Goal: Information Seeking & Learning: Learn about a topic

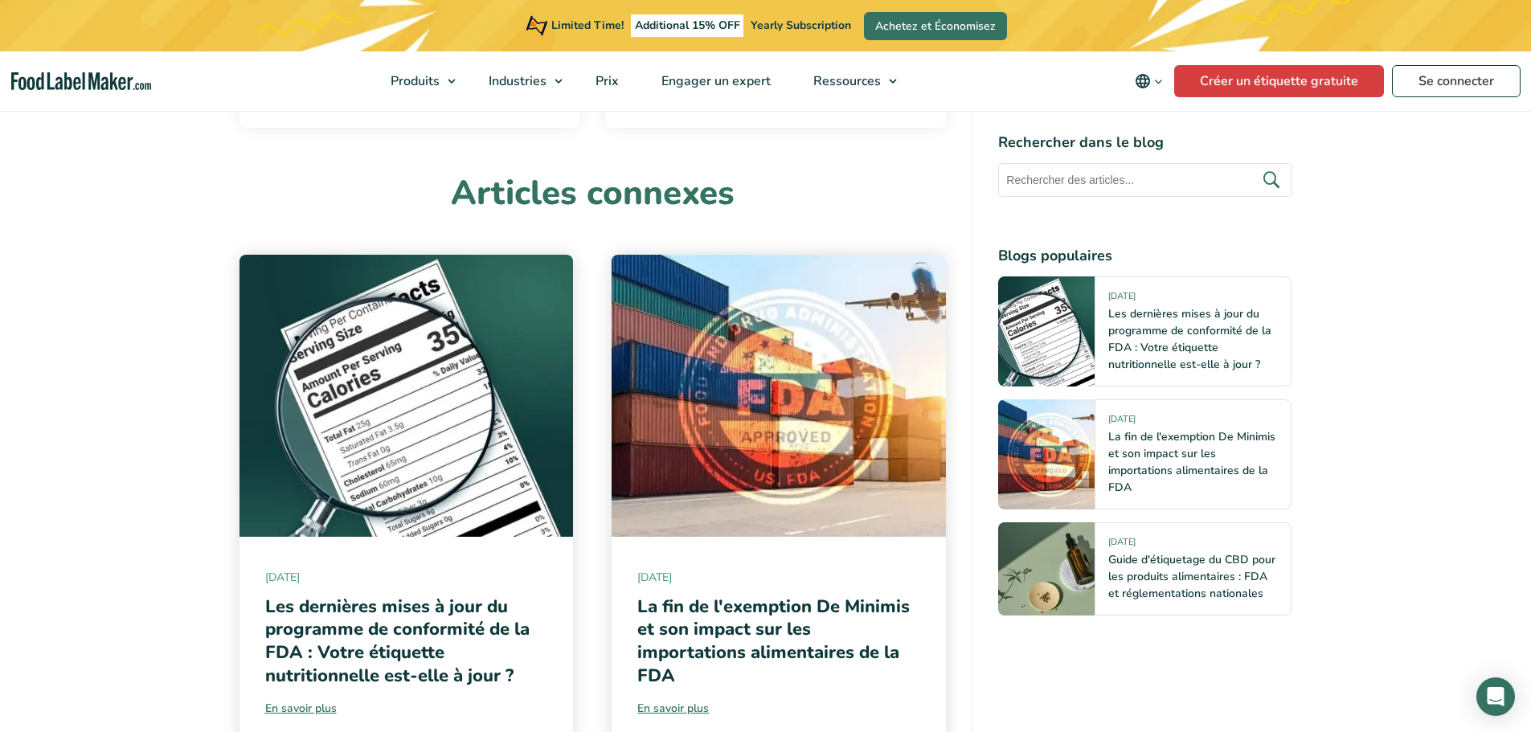
scroll to position [6669, 0]
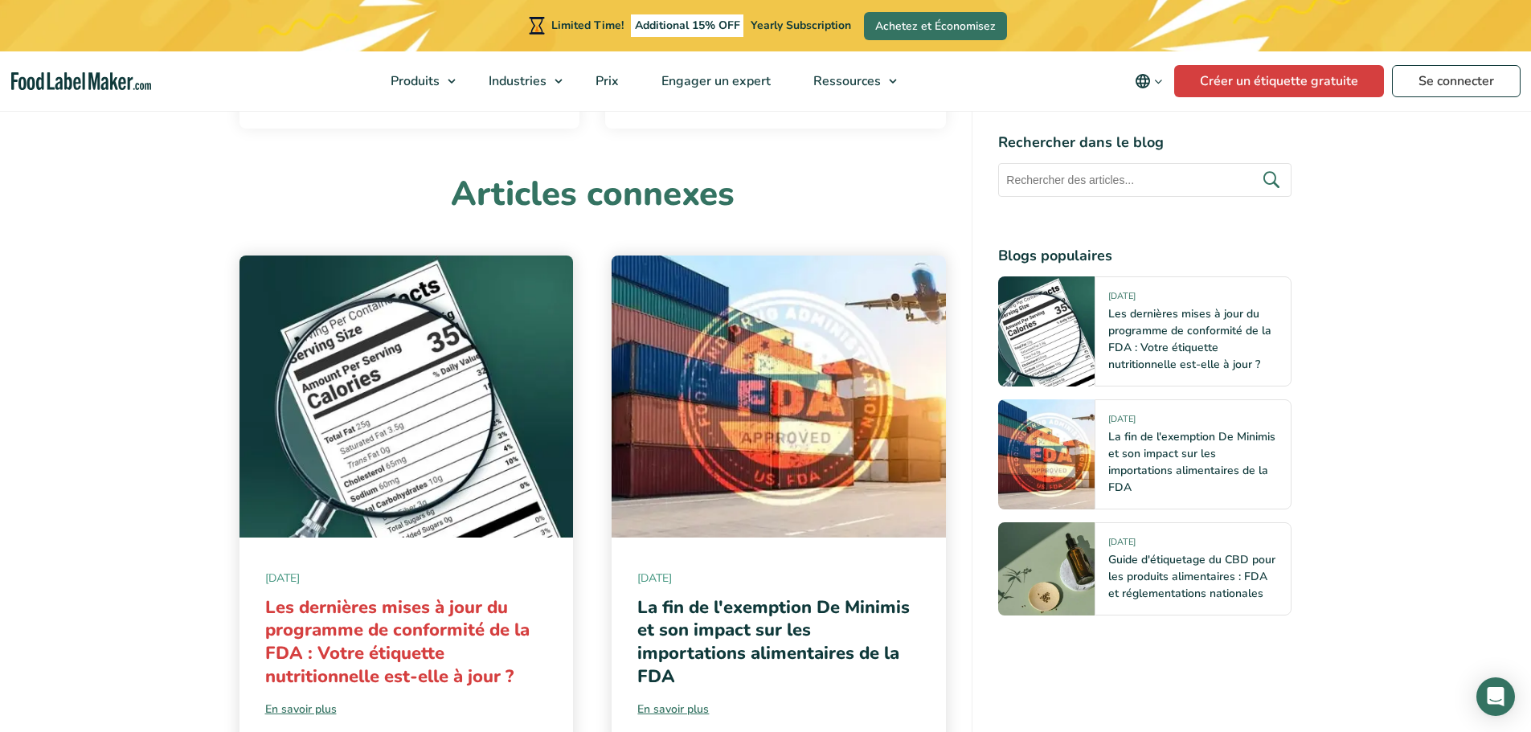
drag, startPoint x: 387, startPoint y: 374, endPoint x: 348, endPoint y: 623, distance: 251.4
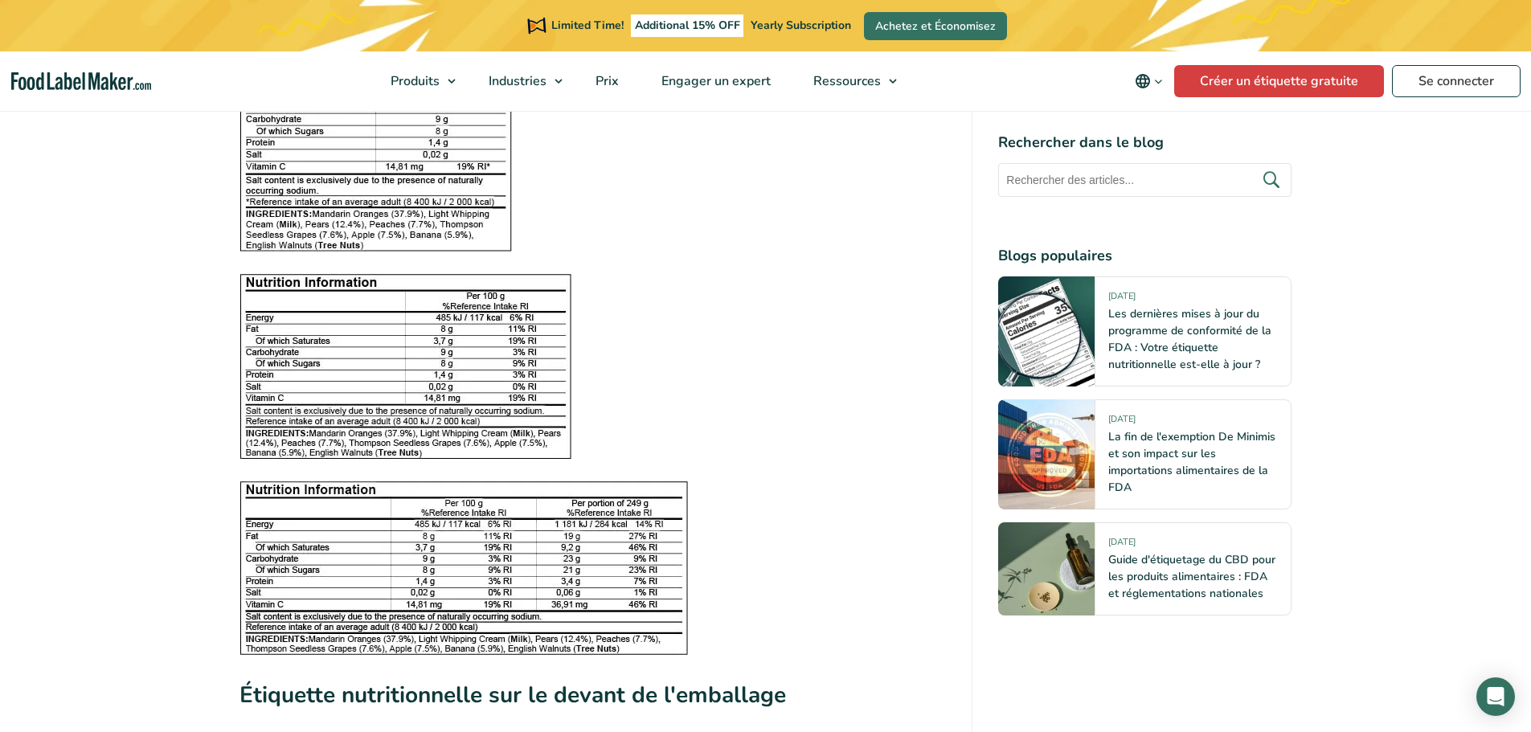
scroll to position [2410, 0]
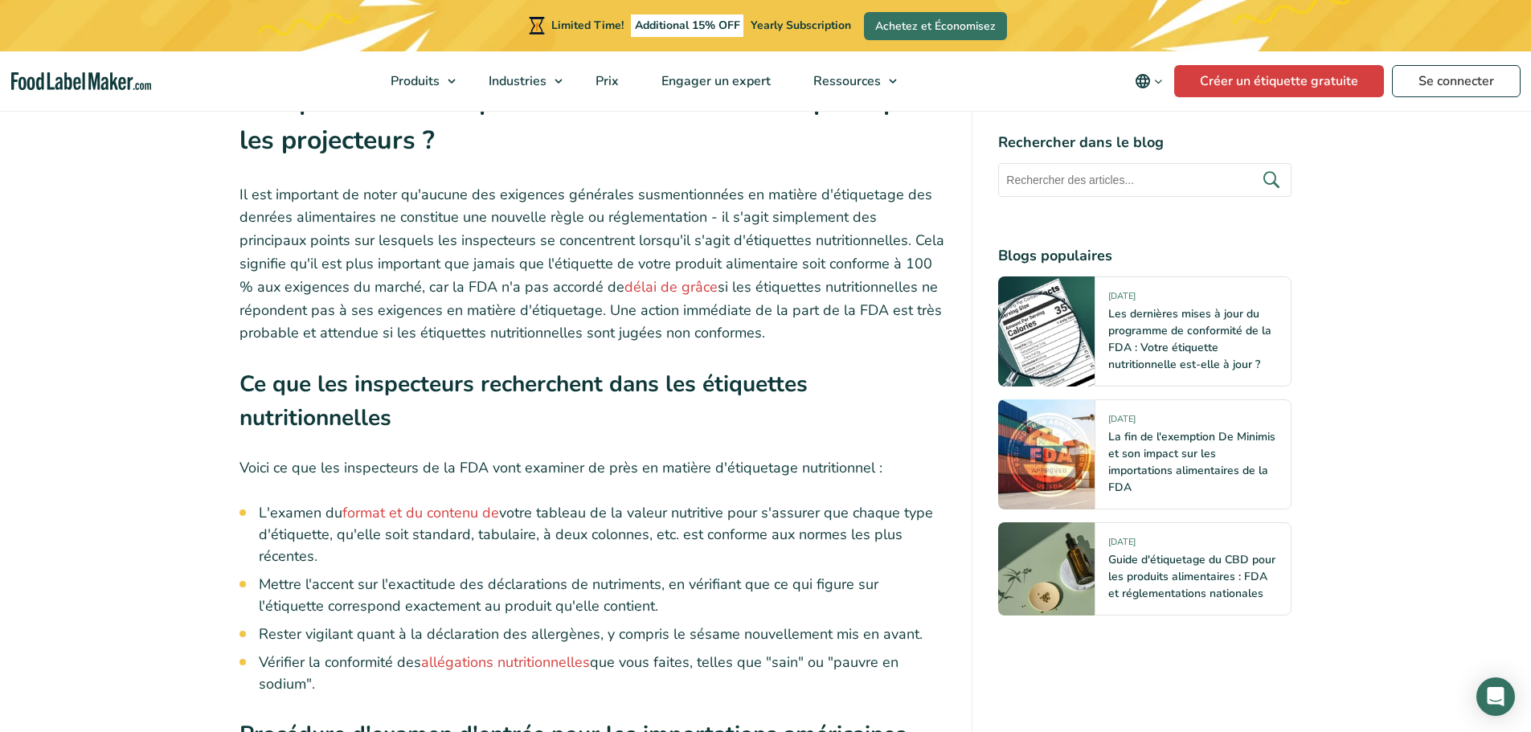
scroll to position [3616, 0]
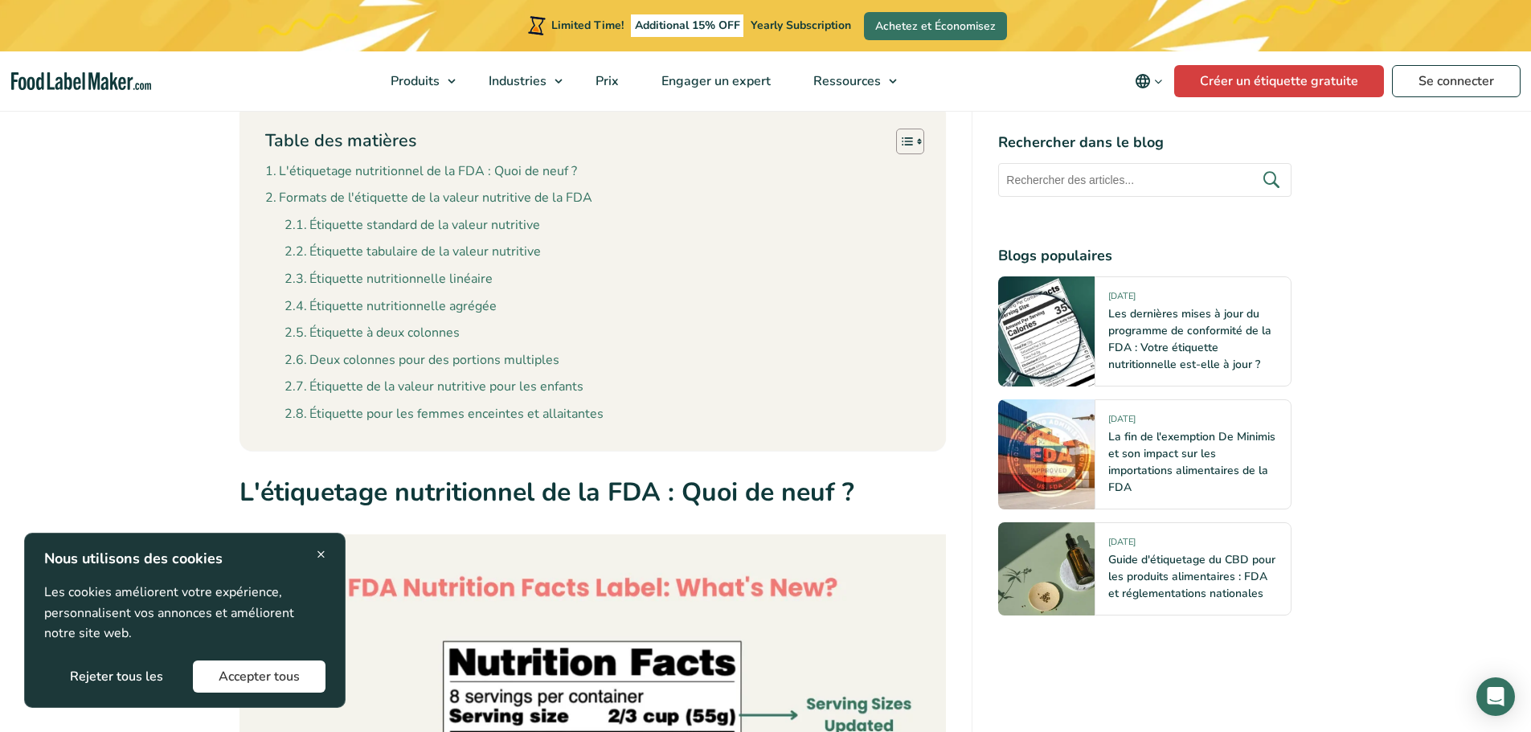
scroll to position [723, 0]
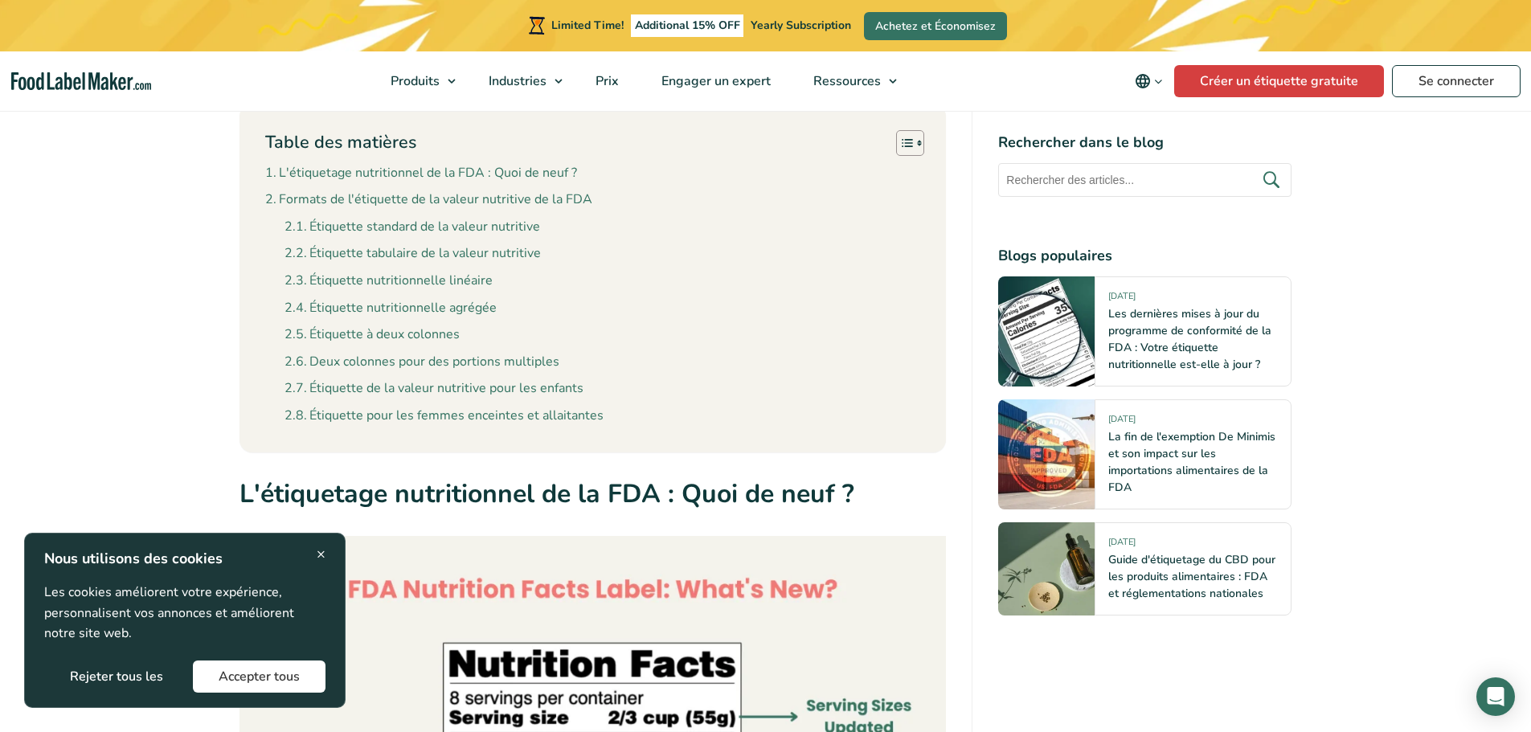
click at [309, 664] on button "Accepter tous" at bounding box center [259, 676] width 133 height 32
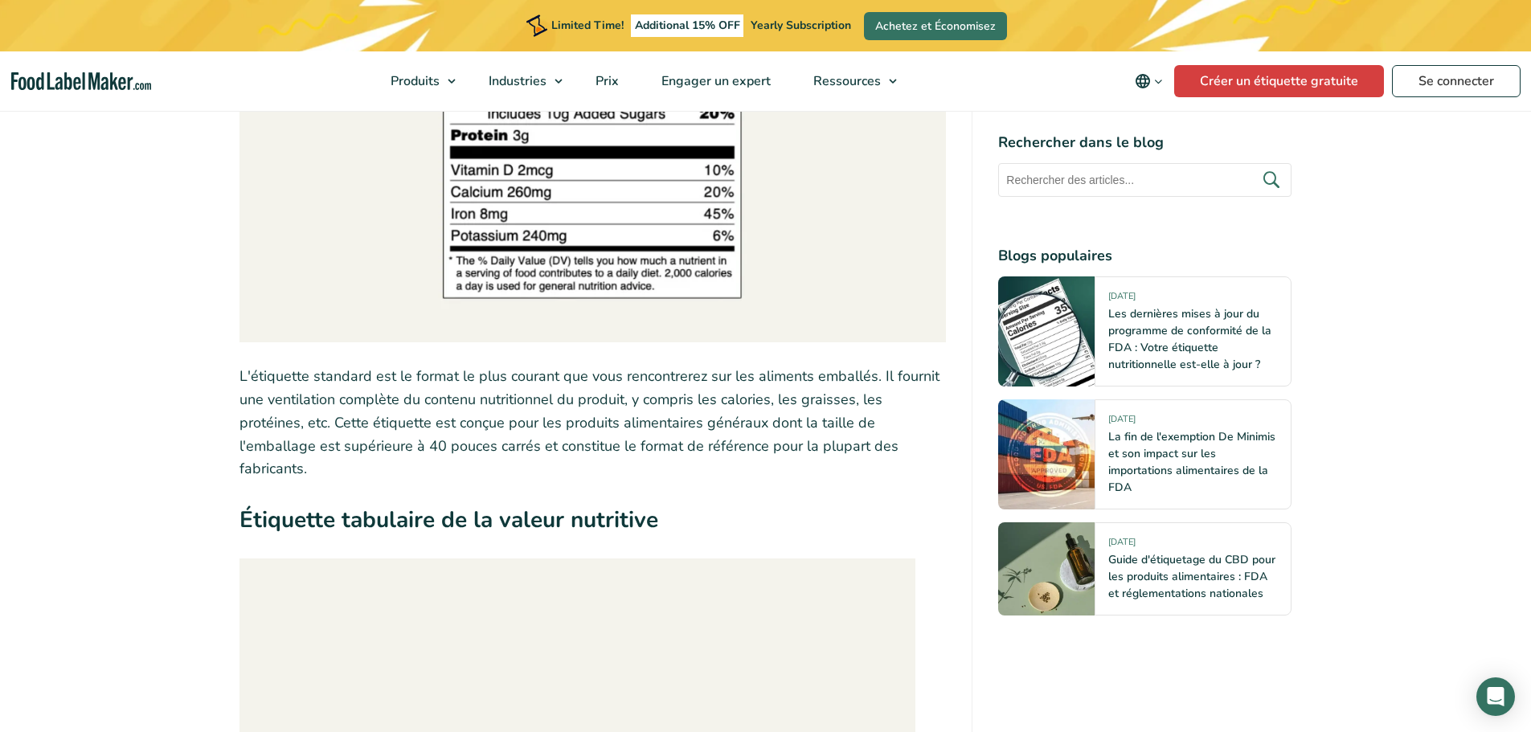
scroll to position [4017, 0]
